Goal: Transaction & Acquisition: Purchase product/service

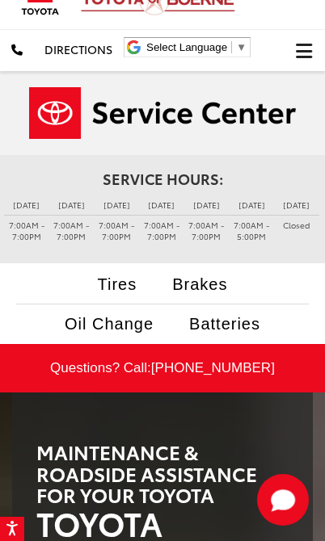
click at [48, 322] on li "Oil Change" at bounding box center [108, 324] width 121 height 23
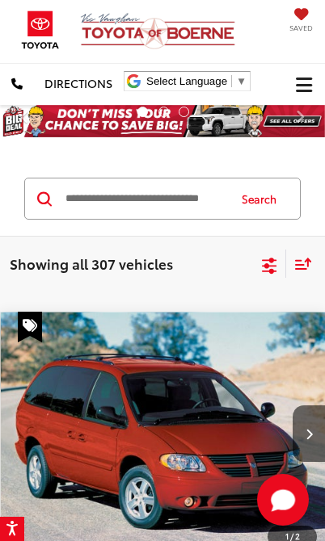
click at [275, 258] on icon "Select filters" at bounding box center [269, 266] width 20 height 20
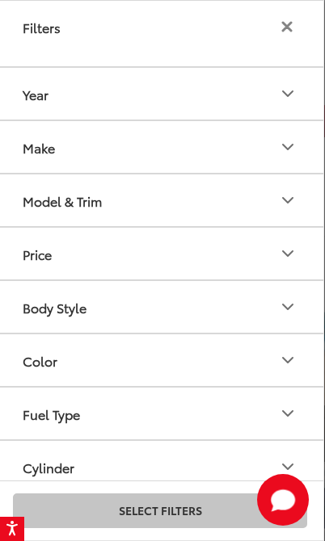
click at [224, 302] on button "Body Style" at bounding box center [160, 307] width 326 height 52
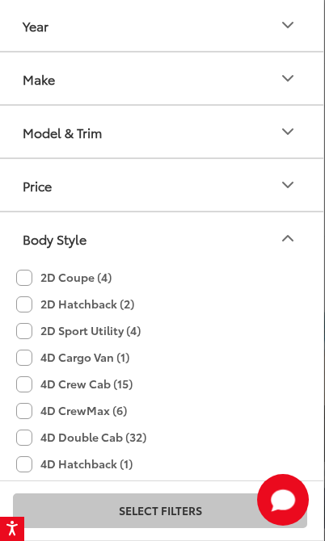
scroll to position [73, 0]
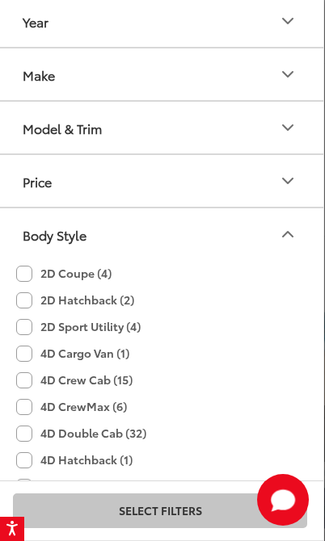
click at [281, 180] on icon "Price" at bounding box center [287, 180] width 19 height 19
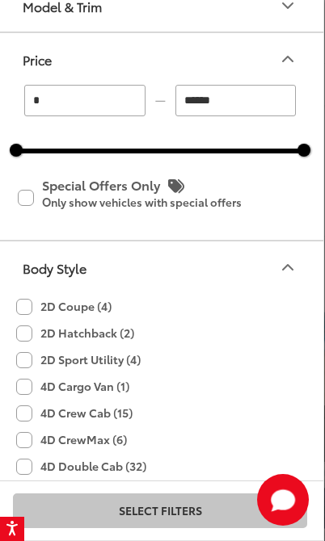
scroll to position [365, 0]
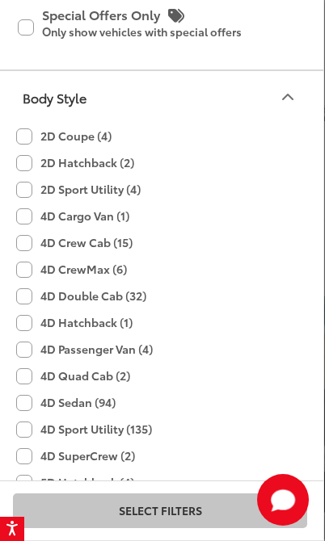
click at [290, 84] on button "Body Style" at bounding box center [160, 97] width 326 height 52
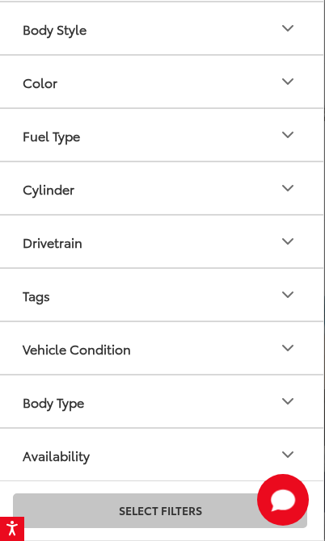
click at [210, 404] on button "Body Type" at bounding box center [160, 402] width 326 height 52
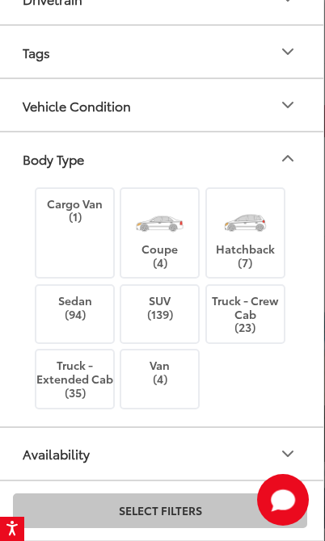
scroll to position [761, 0]
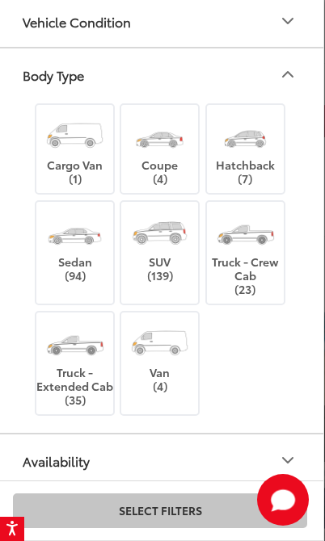
click at [180, 246] on img at bounding box center [159, 232] width 61 height 45
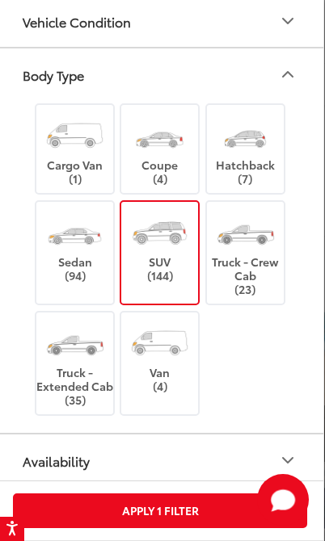
click at [205, 510] on button "Apply 1 Filter" at bounding box center [160, 511] width 294 height 35
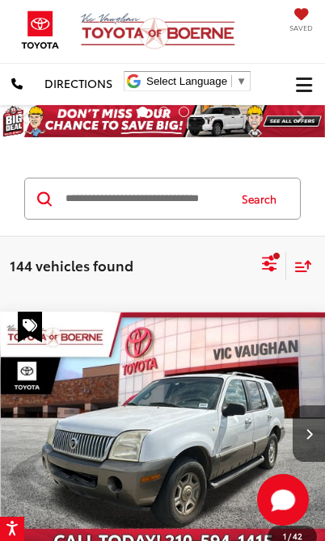
click at [273, 259] on icon "Select filters" at bounding box center [269, 260] width 15 height 11
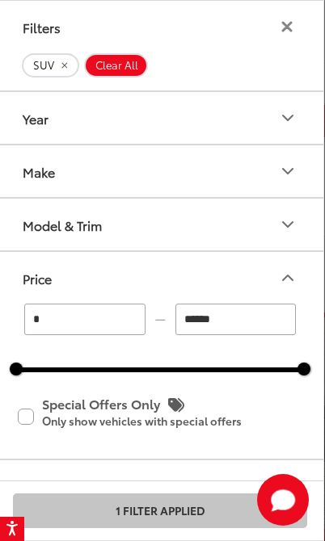
click at [194, 113] on button "Year" at bounding box center [160, 118] width 326 height 52
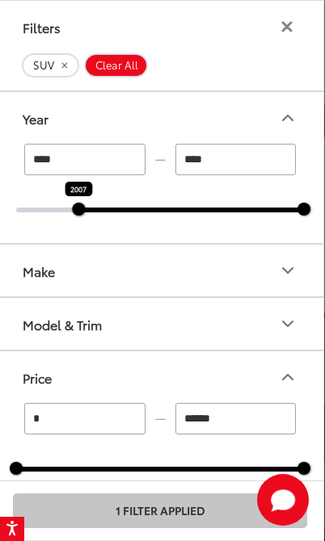
type input "****"
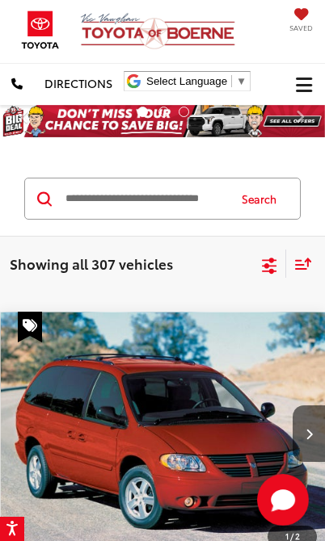
click at [276, 272] on icon "Select filters" at bounding box center [269, 266] width 20 height 20
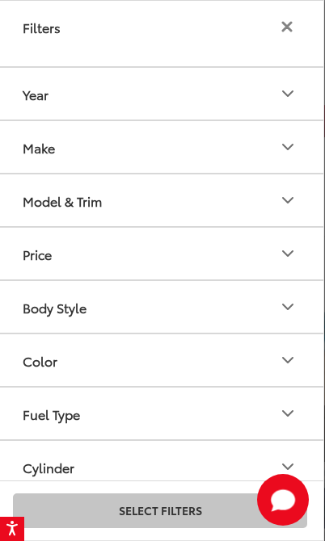
click at [162, 96] on button "Year" at bounding box center [160, 94] width 326 height 52
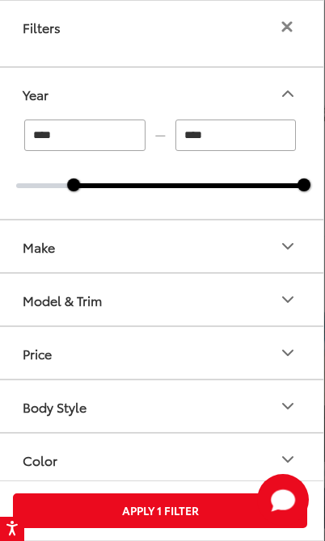
click at [151, 185] on div at bounding box center [189, 185] width 230 height 5
click at [79, 187] on div at bounding box center [73, 185] width 13 height 13
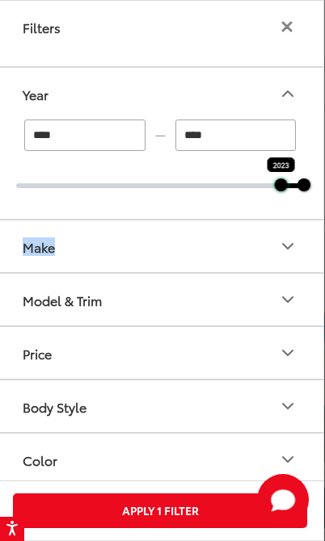
type input "****"
click at [235, 509] on button "Apply 1 Filter" at bounding box center [160, 511] width 294 height 35
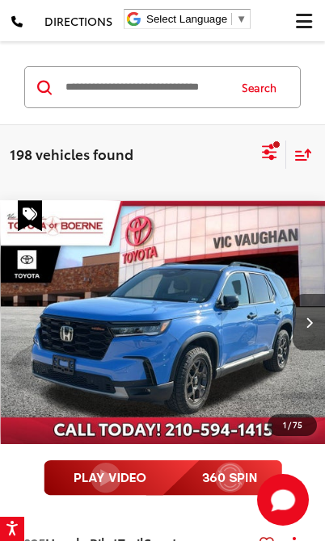
scroll to position [107, 0]
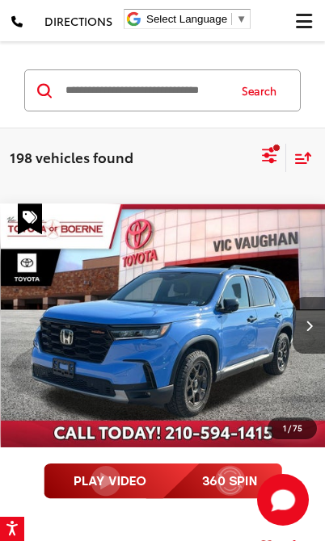
click at [237, 331] on img "2025 Honda Pilot TrailSport 0" at bounding box center [163, 326] width 325 height 244
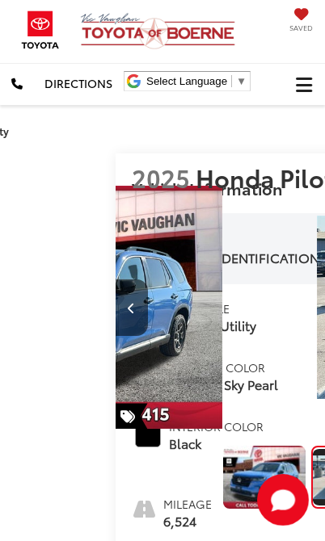
scroll to position [0, 325]
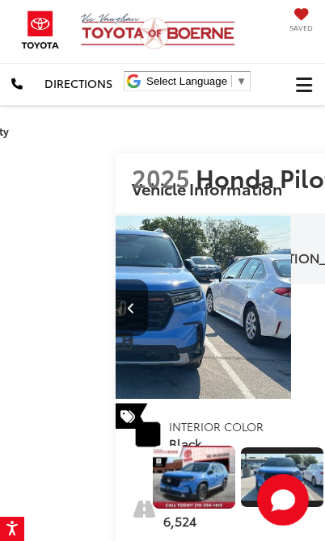
scroll to position [0, 111]
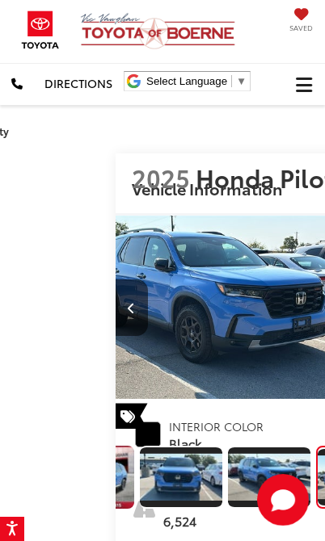
scroll to position [0, 179]
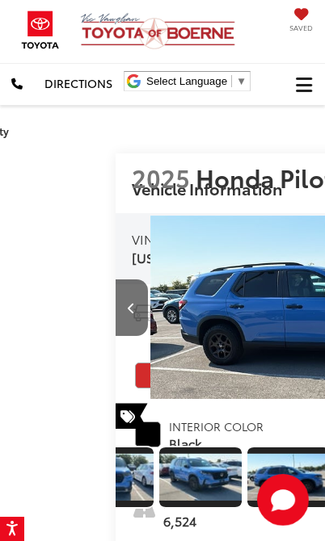
scroll to position [0, 248]
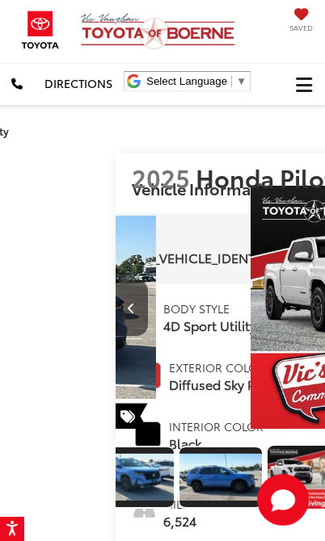
scroll to position [0, 316]
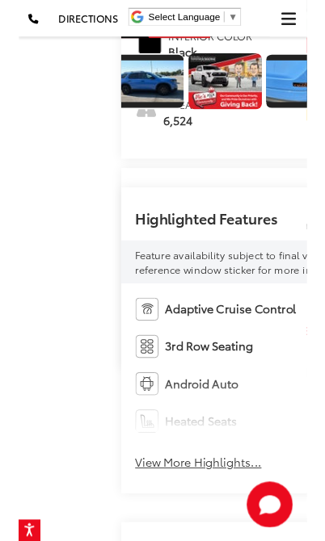
scroll to position [395, 0]
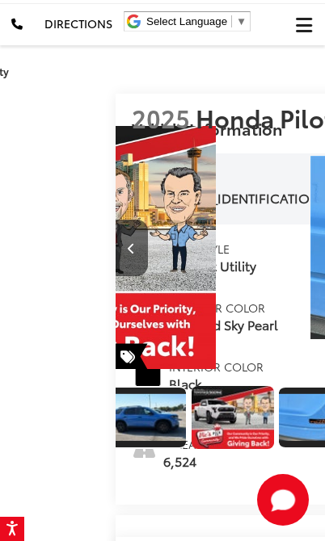
scroll to position [48, 0]
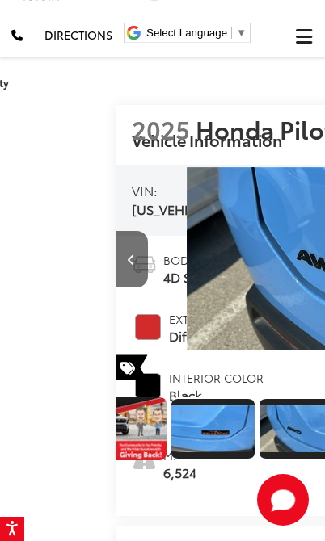
scroll to position [0, 2598]
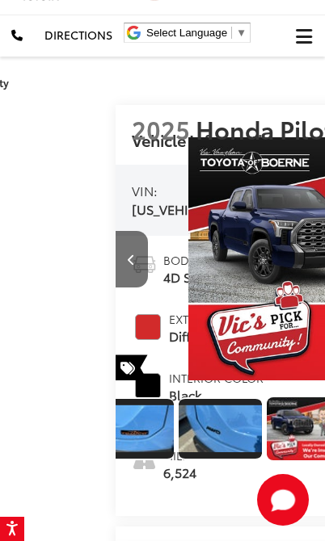
scroll to position [0, 588]
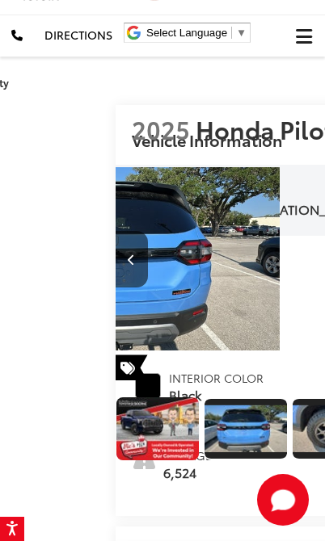
scroll to position [0, 725]
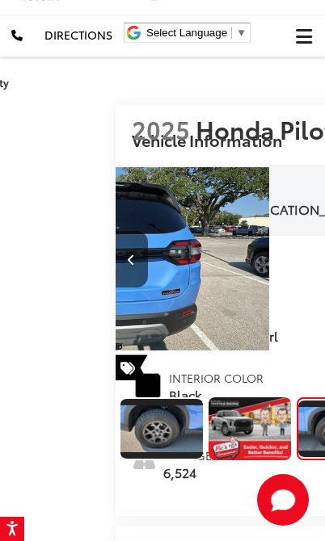
scroll to position [0, 898]
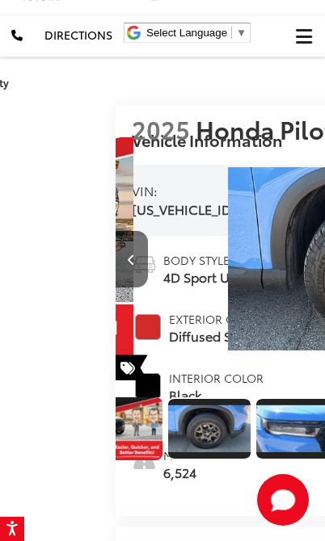
scroll to position [0, 1029]
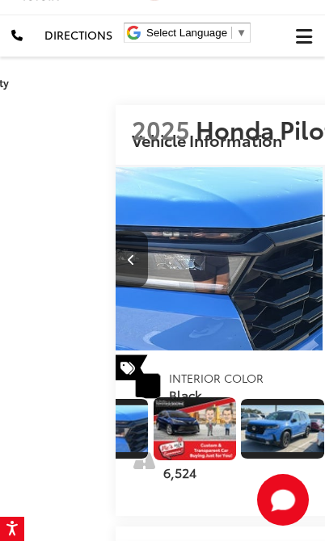
scroll to position [0, 1347]
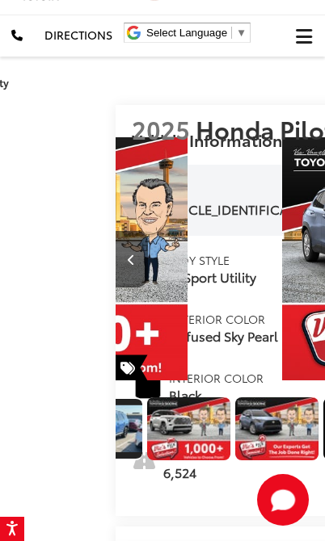
scroll to position [0, 1406]
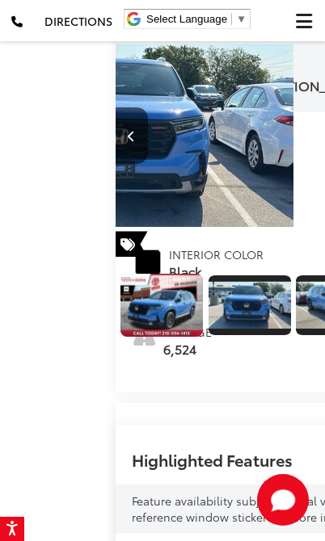
scroll to position [205, 0]
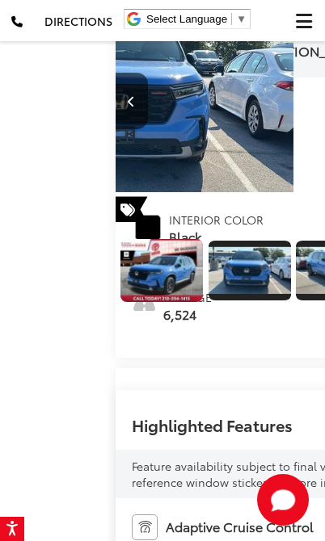
click at [137, 70] on span "[DATE] Price:" at bounding box center [325, 62] width 387 height 16
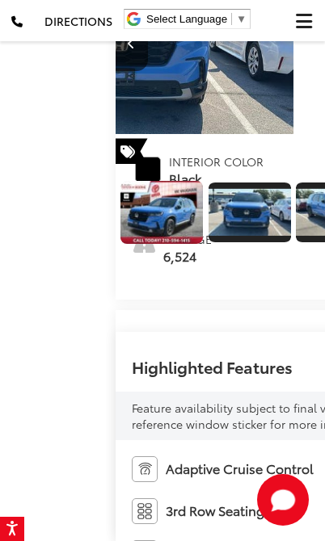
click at [132, 12] on span "[DATE] Price:" at bounding box center [325, 4] width 387 height 16
click at [136, 12] on span "[DATE] Price:" at bounding box center [325, 4] width 387 height 16
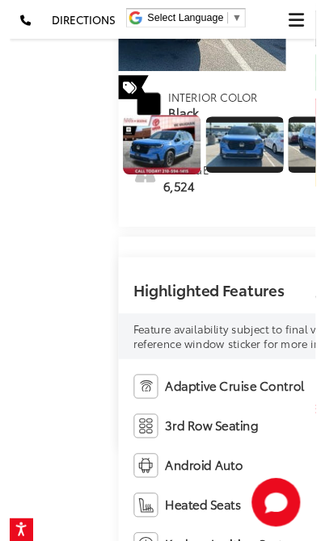
scroll to position [322, 0]
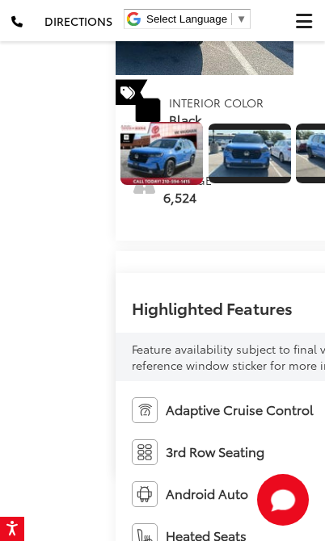
click at [132, 49] on link "Call for VIP Price" at bounding box center [325, 30] width 387 height 39
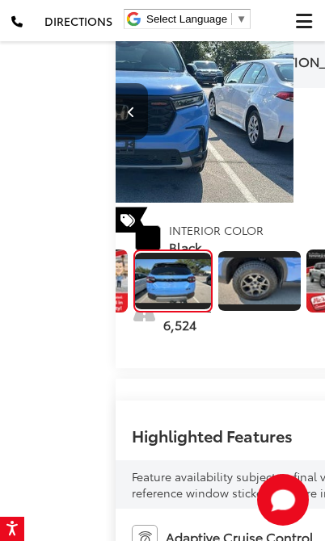
scroll to position [0, 2640]
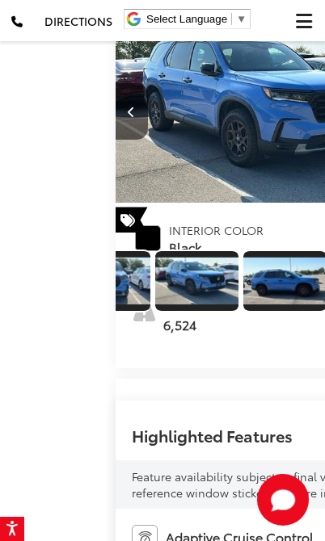
scroll to position [0, 9742]
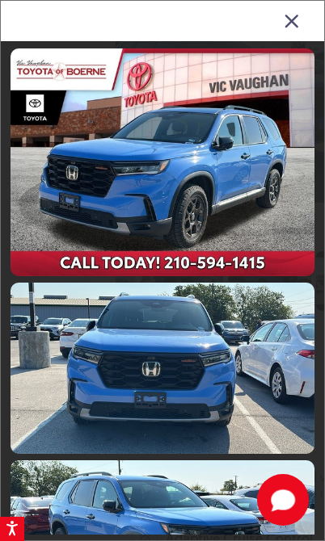
scroll to position [0, 0]
click at [287, 21] on icon "Close gallery" at bounding box center [292, 20] width 16 height 21
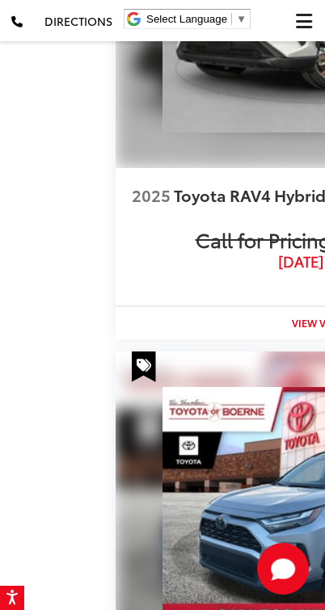
scroll to position [2109, 0]
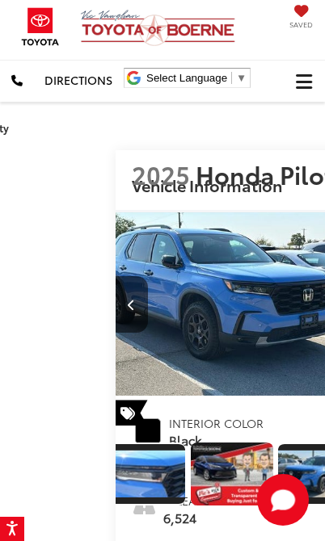
scroll to position [0, 0]
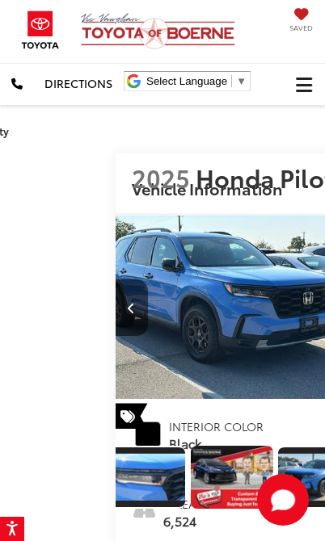
click at [116, 303] on button "Previous image" at bounding box center [132, 308] width 32 height 57
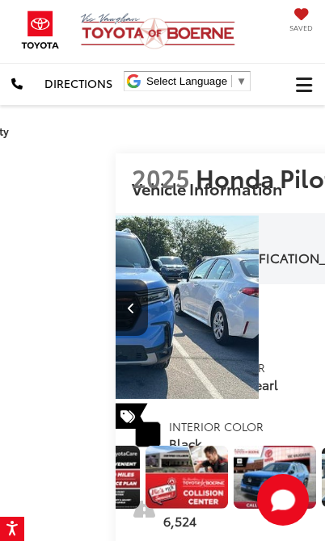
scroll to position [0, 9417]
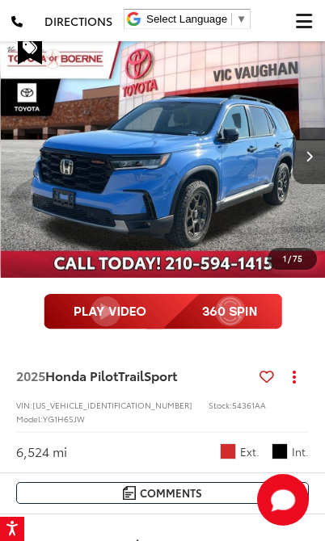
scroll to position [159, 0]
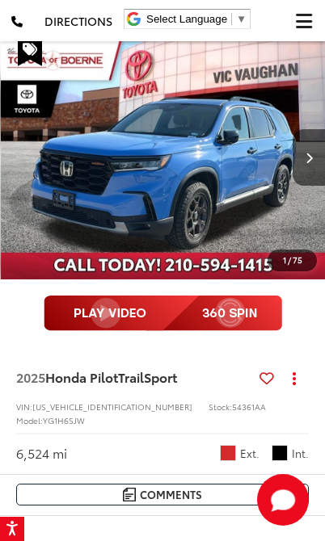
click at [272, 378] on icon at bounding box center [266, 378] width 15 height 1
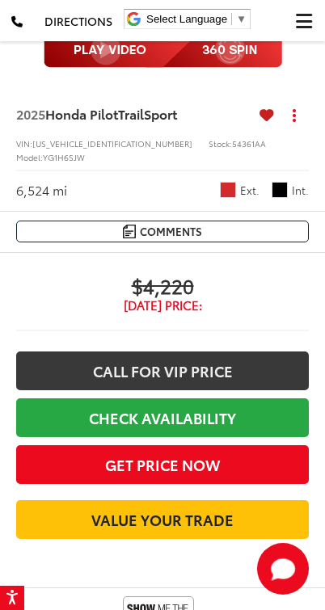
scroll to position [431, 0]
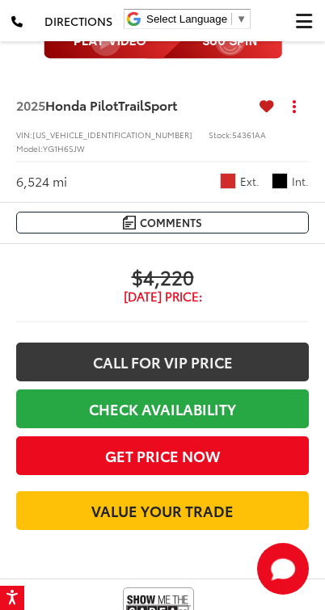
click at [256, 448] on button "Get Price Now" at bounding box center [162, 455] width 292 height 39
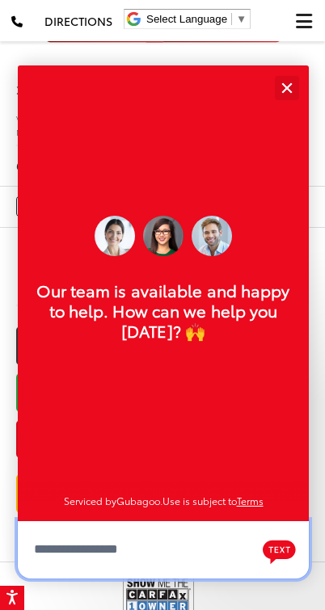
scroll to position [518, 0]
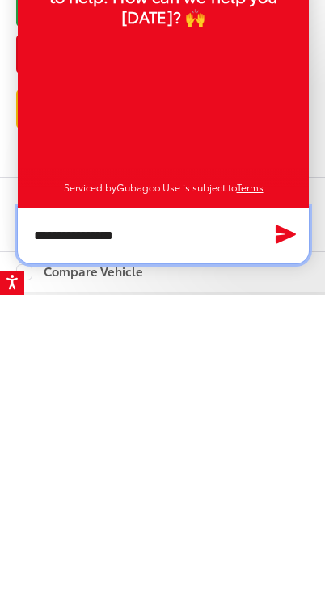
type textarea "**********"
click at [288, 538] on icon "Send Message" at bounding box center [285, 549] width 25 height 23
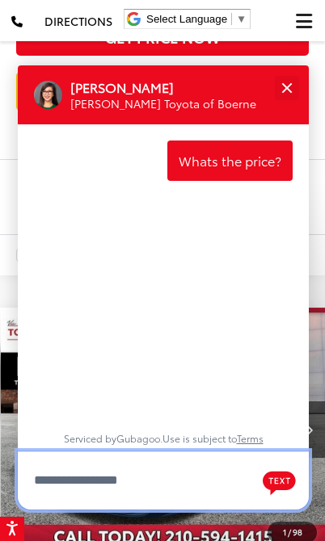
scroll to position [0, 0]
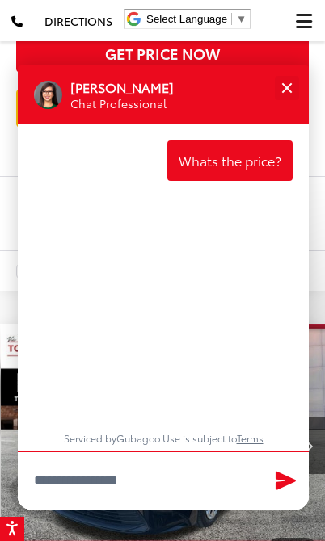
click at [293, 95] on button "Close" at bounding box center [286, 87] width 35 height 35
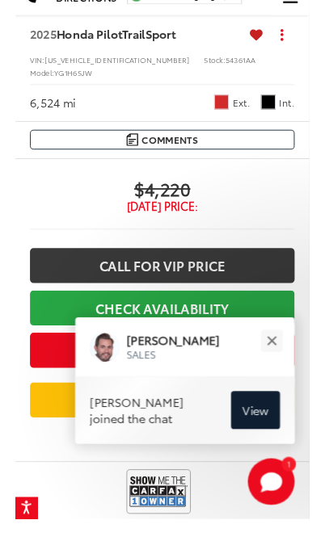
scroll to position [500, 0]
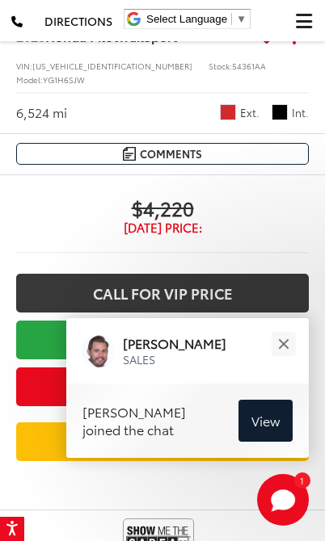
click at [291, 343] on button "Close" at bounding box center [283, 343] width 35 height 35
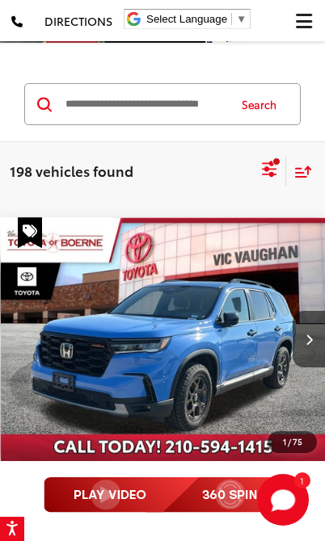
scroll to position [85, 0]
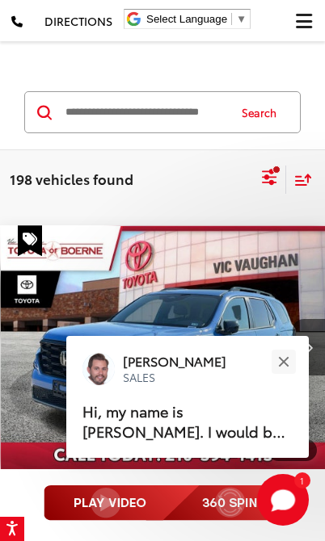
click at [292, 368] on button "Close" at bounding box center [283, 361] width 35 height 35
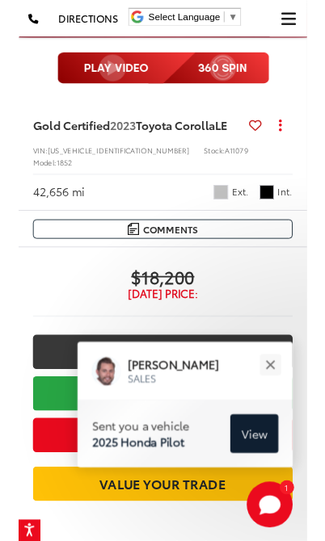
scroll to position [5201, 0]
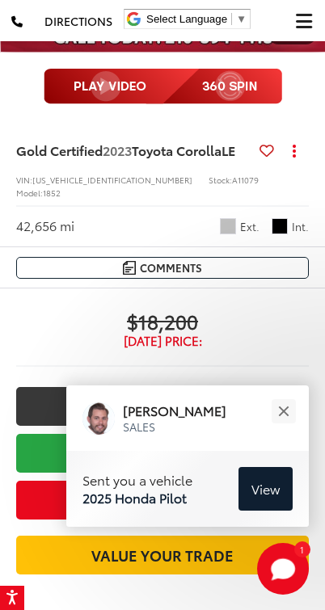
click at [275, 247] on div "Gold Certified 2023 Toyota Corolla LE Copy Link Share Print View Details VIN: 5…" at bounding box center [162, 183] width 325 height 127
click at [278, 247] on div "Gold Certified 2023 Toyota Corolla LE Copy Link Share Print View Details VIN: 5…" at bounding box center [162, 183] width 325 height 127
click at [276, 247] on div "Gold Certified 2023 Toyota Corolla LE Copy Link Share Print View Details VIN: 5…" at bounding box center [162, 183] width 325 height 127
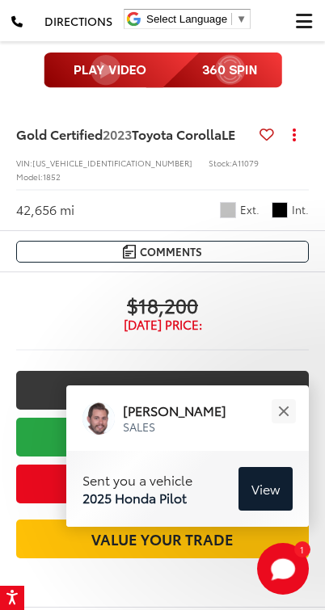
click at [285, 149] on button "Actions" at bounding box center [294, 134] width 28 height 28
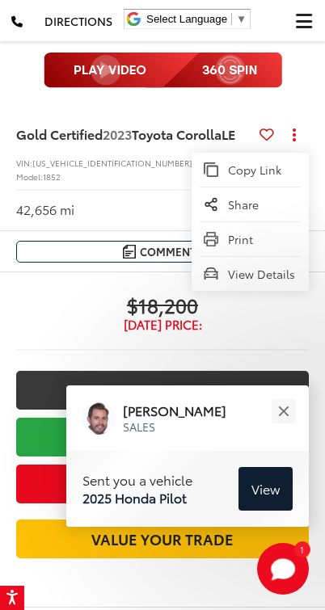
click at [273, 135] on icon at bounding box center [266, 134] width 15 height 1
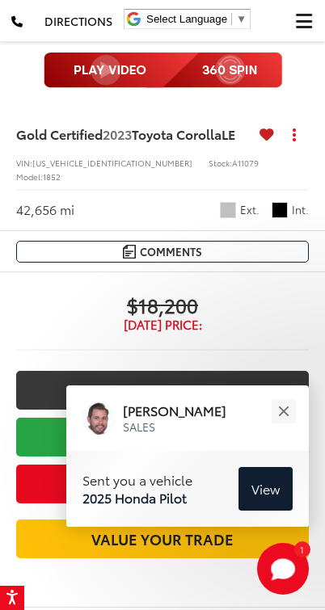
click at [284, 149] on button "Actions" at bounding box center [294, 134] width 28 height 28
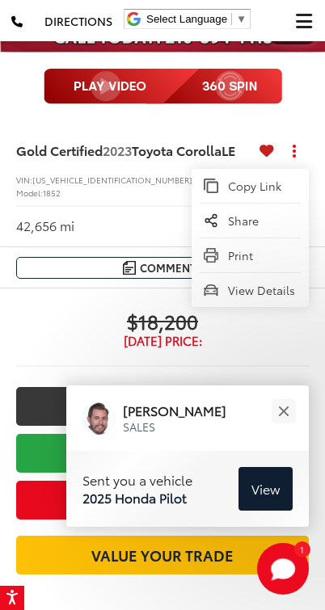
click at [286, 165] on button "Actions" at bounding box center [294, 151] width 28 height 28
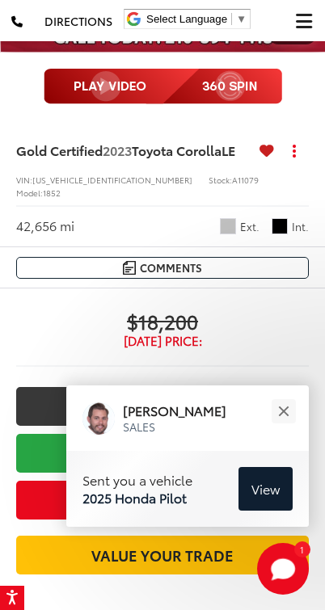
click at [280, 165] on div "Copy Link Share Print View Details" at bounding box center [294, 151] width 28 height 28
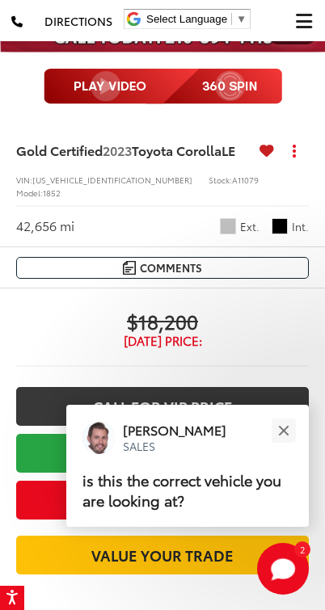
click at [287, 165] on button "Actions" at bounding box center [294, 151] width 28 height 28
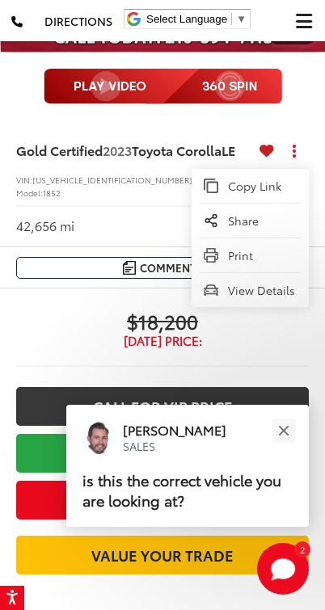
click at [285, 165] on button "Actions" at bounding box center [294, 151] width 28 height 28
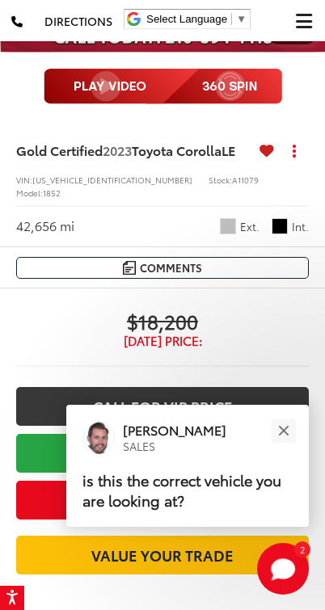
click at [270, 151] on icon at bounding box center [266, 150] width 15 height 1
click at [271, 151] on icon at bounding box center [266, 150] width 15 height 1
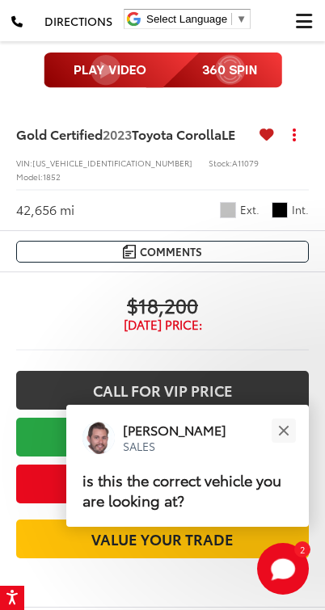
click at [278, 231] on div "Gold Certified 2023 Toyota Corolla LE Copy Link Share Print View Details VIN: 5…" at bounding box center [162, 167] width 325 height 127
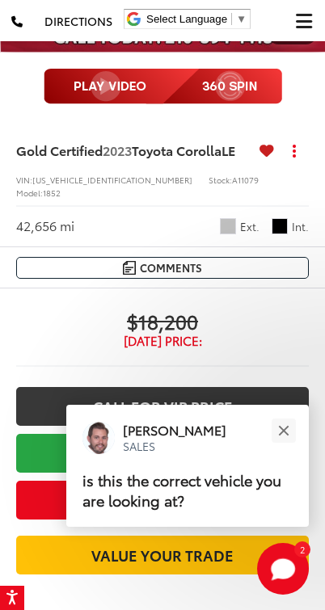
click at [284, 165] on div "Copy Link Share Print View Details" at bounding box center [294, 151] width 28 height 28
click at [287, 165] on button "Actions" at bounding box center [294, 151] width 28 height 28
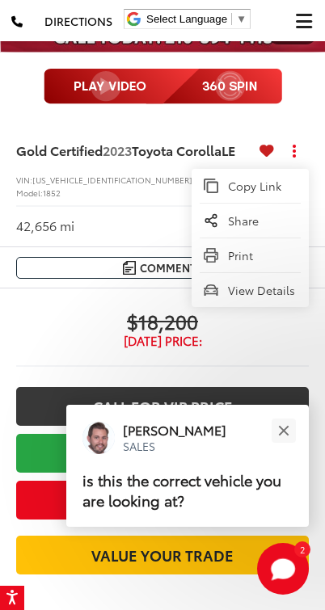
click at [284, 165] on button "Actions" at bounding box center [294, 151] width 28 height 28
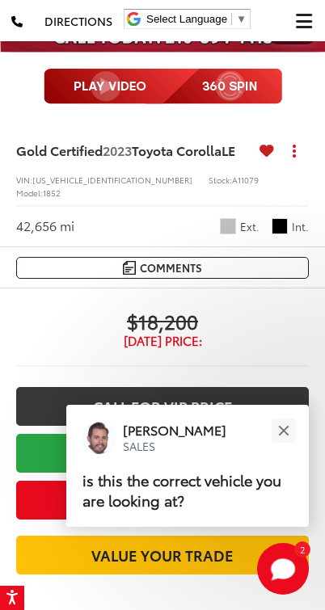
click at [271, 151] on icon at bounding box center [266, 150] width 15 height 1
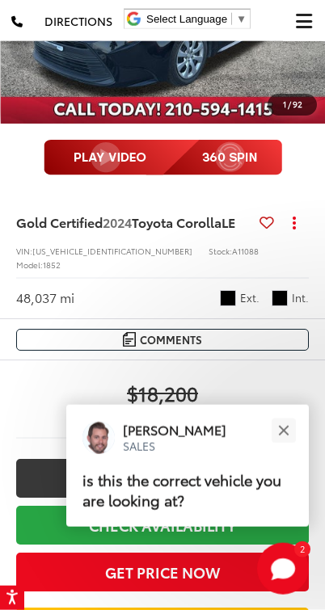
scroll to position [6128, 0]
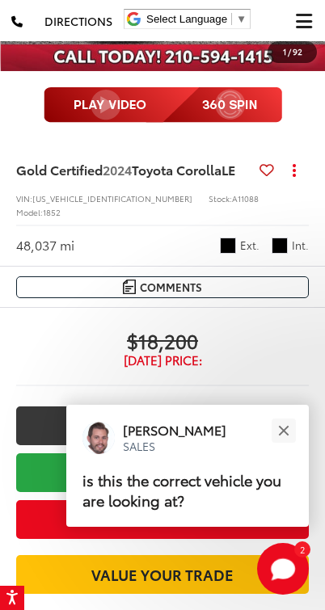
click at [281, 123] on img at bounding box center [163, 105] width 238 height 36
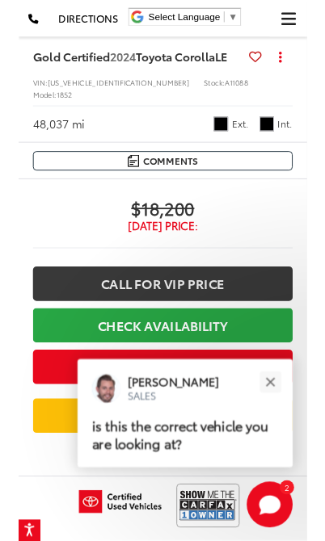
scroll to position [6251, 0]
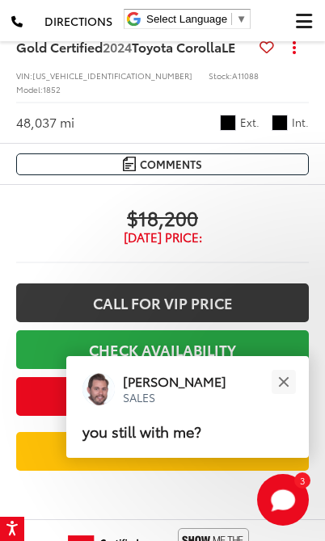
click at [279, 377] on div "Close" at bounding box center [283, 381] width 11 height 11
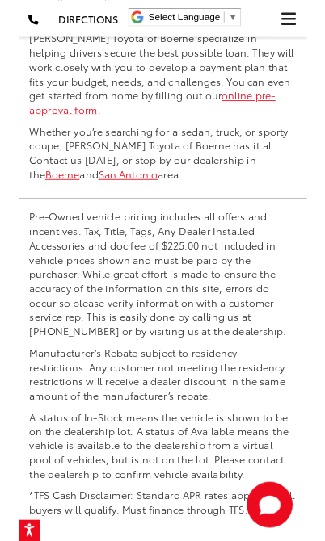
scroll to position [12127, 0]
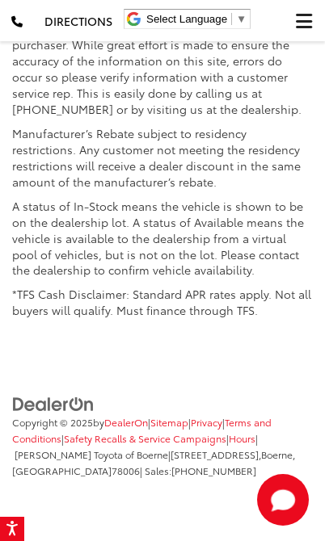
scroll to position [81, 0]
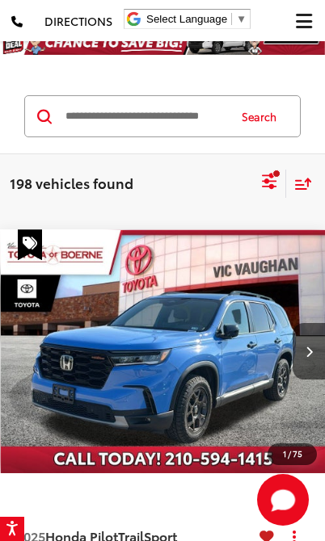
click at [267, 184] on icon "Select filters" at bounding box center [269, 181] width 20 height 20
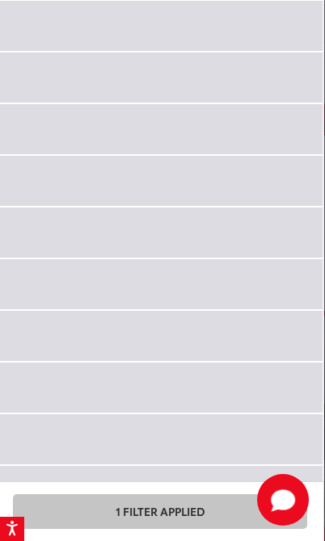
scroll to position [0, 0]
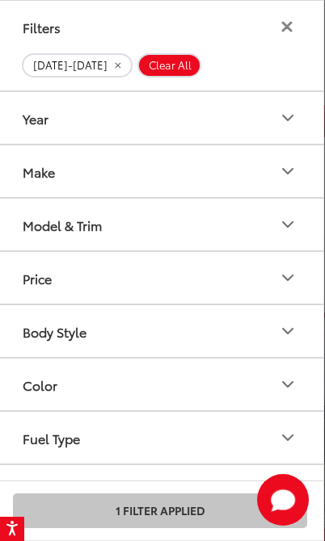
click at [34, 338] on div "Body Style" at bounding box center [55, 331] width 64 height 15
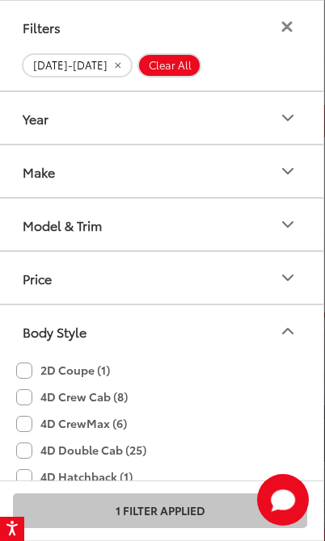
click at [32, 286] on div "Price" at bounding box center [37, 278] width 29 height 15
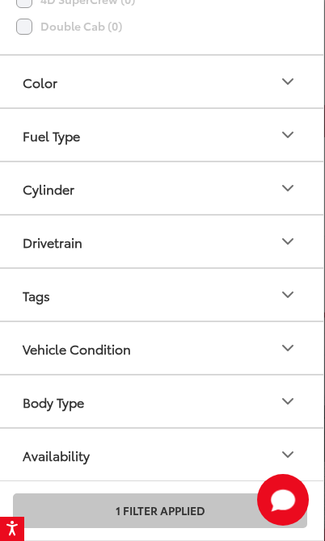
scroll to position [872, 0]
click at [284, 403] on icon "Body Type" at bounding box center [287, 401] width 19 height 19
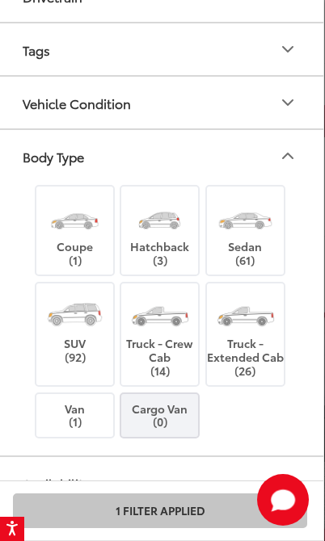
scroll to position [1126, 0]
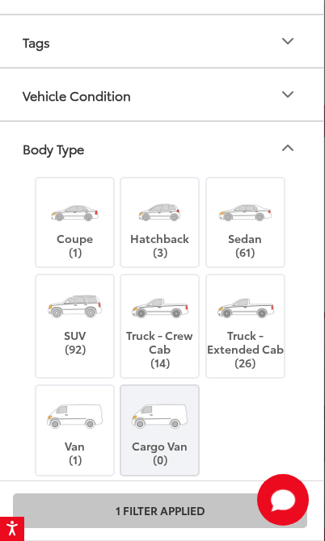
click at [59, 311] on img at bounding box center [74, 306] width 61 height 45
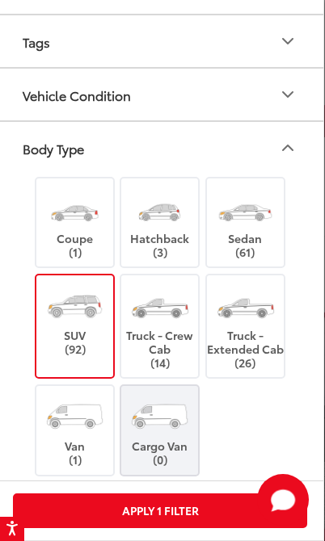
click at [250, 507] on button "Apply 1 Filter" at bounding box center [160, 511] width 294 height 35
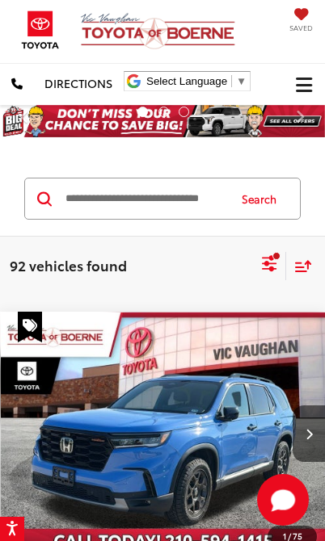
click at [309, 260] on icon "Select sort value" at bounding box center [303, 266] width 18 height 12
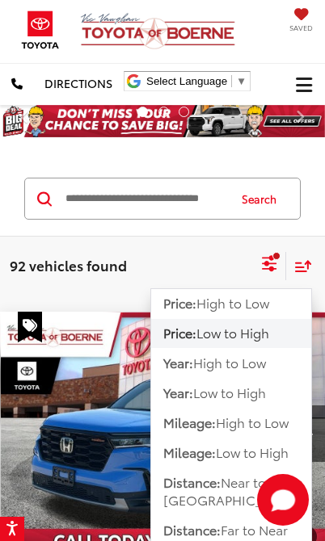
click at [269, 330] on span "Low to High" at bounding box center [232, 332] width 73 height 19
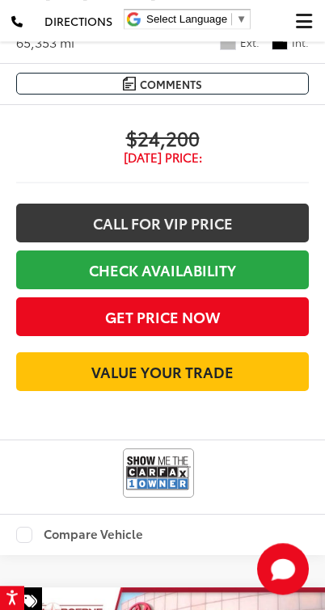
scroll to position [9236, 0]
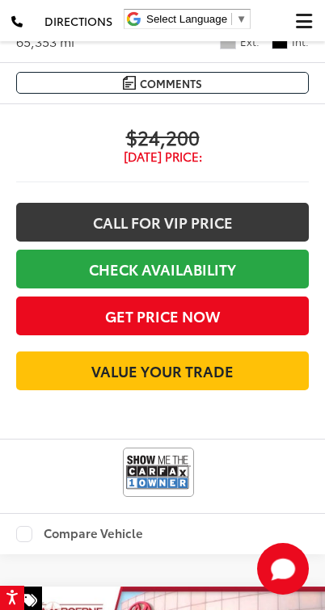
click at [209, 242] on link "Call for VIP Price" at bounding box center [162, 222] width 292 height 39
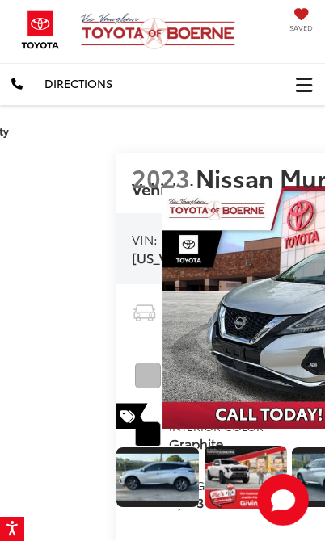
click at [186, 427] on img "2023 Nissan Murano Platinum 0" at bounding box center [324, 308] width 325 height 244
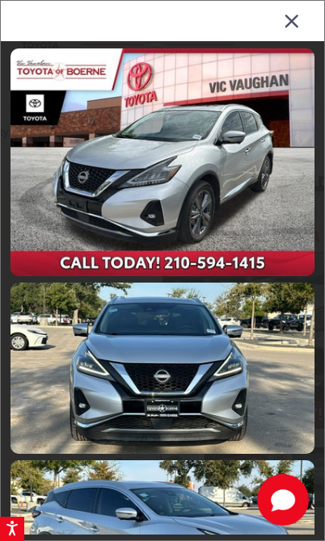
click at [170, 480] on link at bounding box center [163, 545] width 304 height 171
click at [292, 25] on icon "Close gallery" at bounding box center [292, 20] width 16 height 21
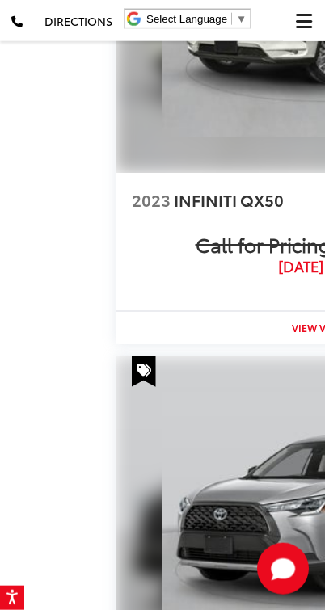
scroll to position [1850, 0]
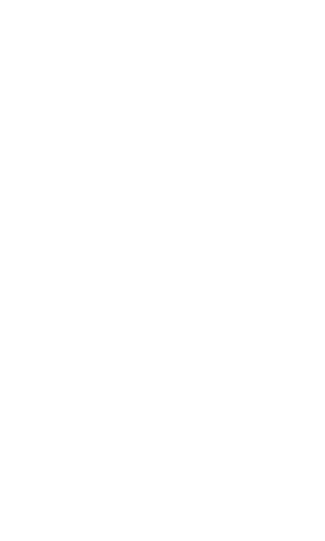
scroll to position [3705, 0]
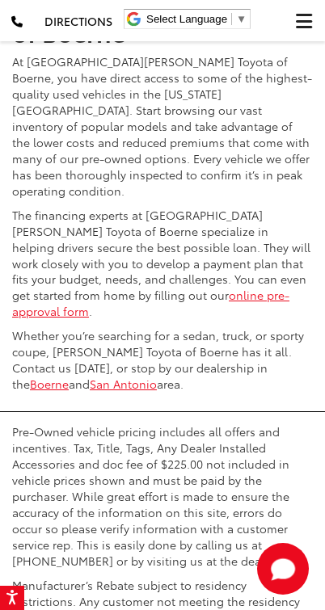
scroll to position [11948, 0]
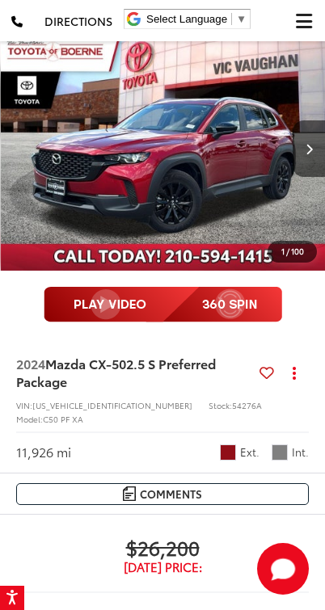
scroll to position [13795, 0]
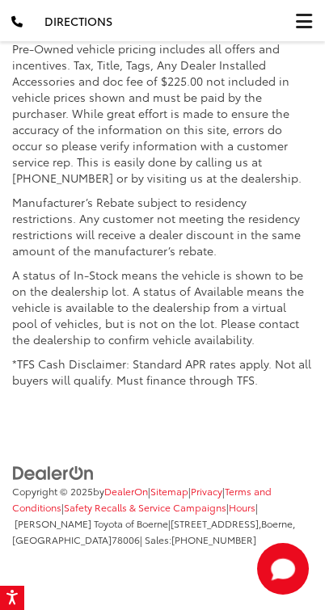
scroll to position [24127, 0]
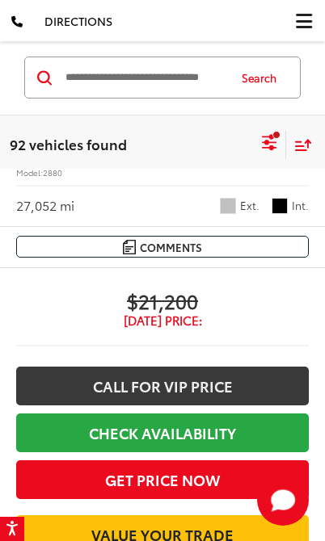
scroll to position [97, 0]
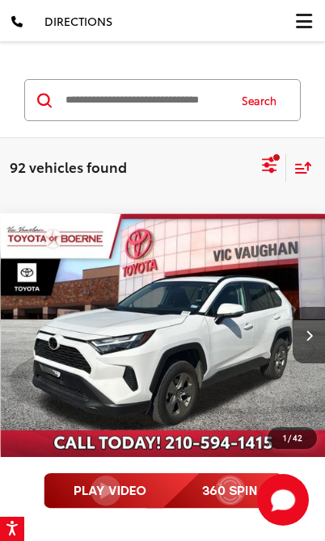
click at [285, 452] on img "2024 Toyota RAV4 XLE 0" at bounding box center [163, 336] width 325 height 244
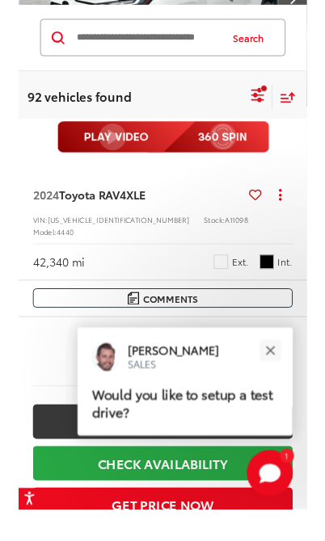
scroll to position [432, 0]
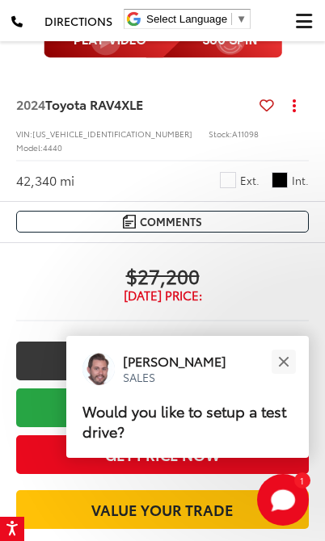
click at [292, 370] on button "Close" at bounding box center [283, 361] width 35 height 35
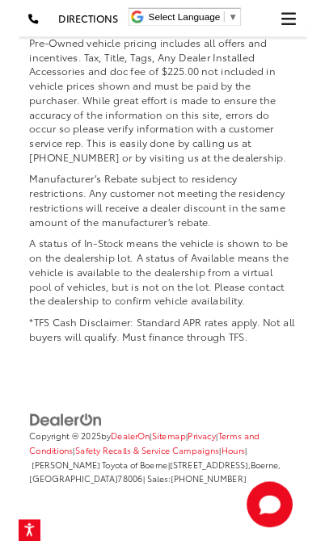
scroll to position [24262, 0]
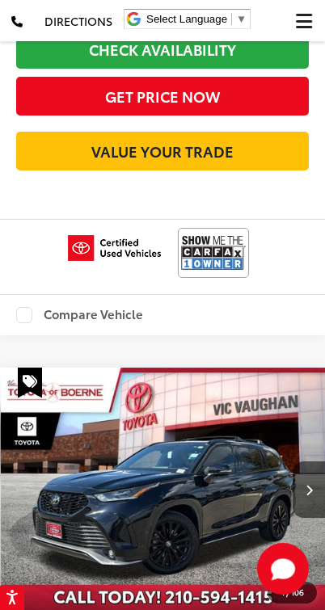
scroll to position [15319, 0]
